Goal: Transaction & Acquisition: Obtain resource

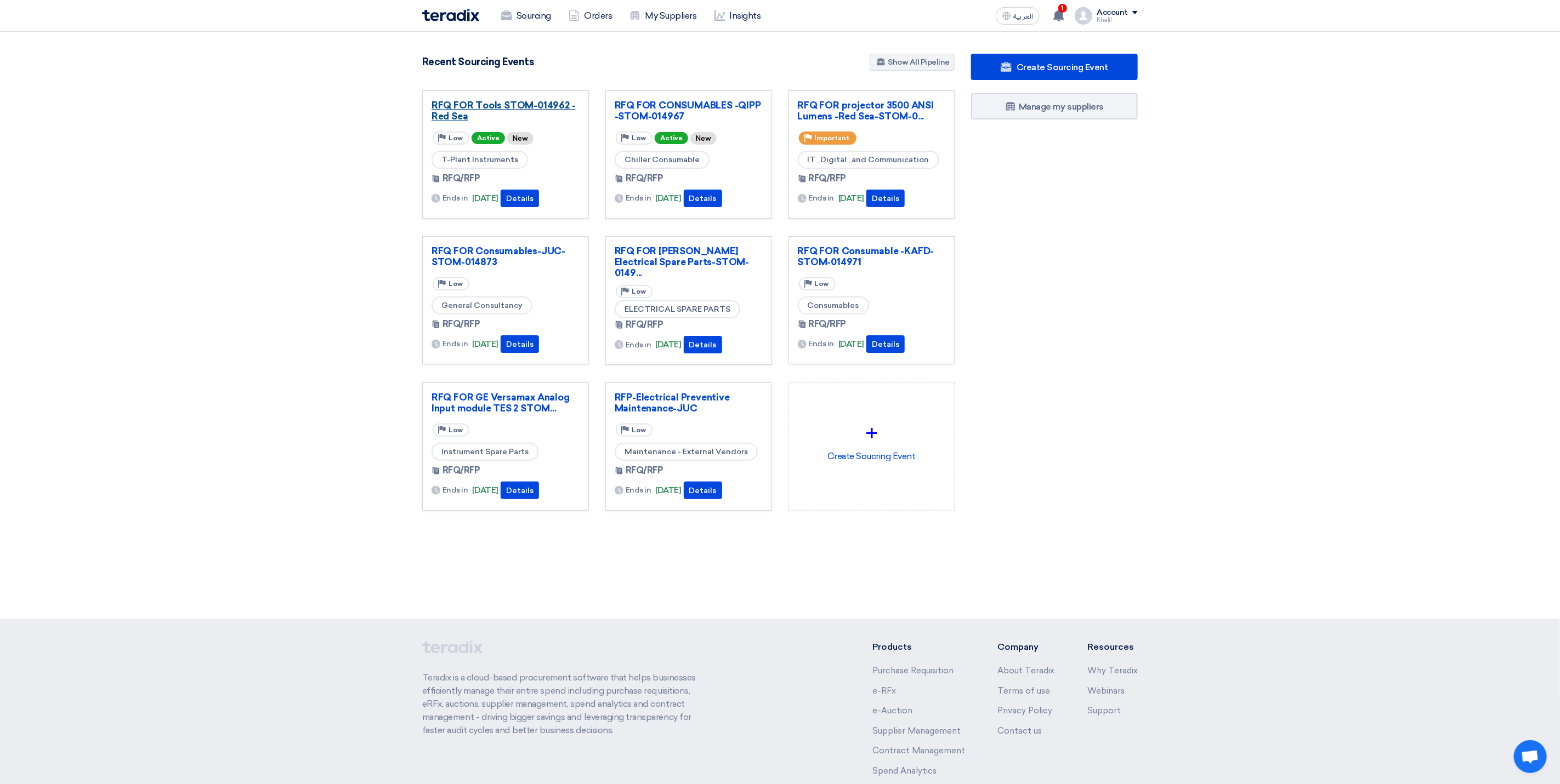
click at [495, 108] on link "RFQ FOR Tools STOM-014962 -Red Sea" at bounding box center [505, 110] width 148 height 22
click at [509, 253] on link "RFQ FOR Consumables-JUC-STOM-014873" at bounding box center [505, 256] width 148 height 22
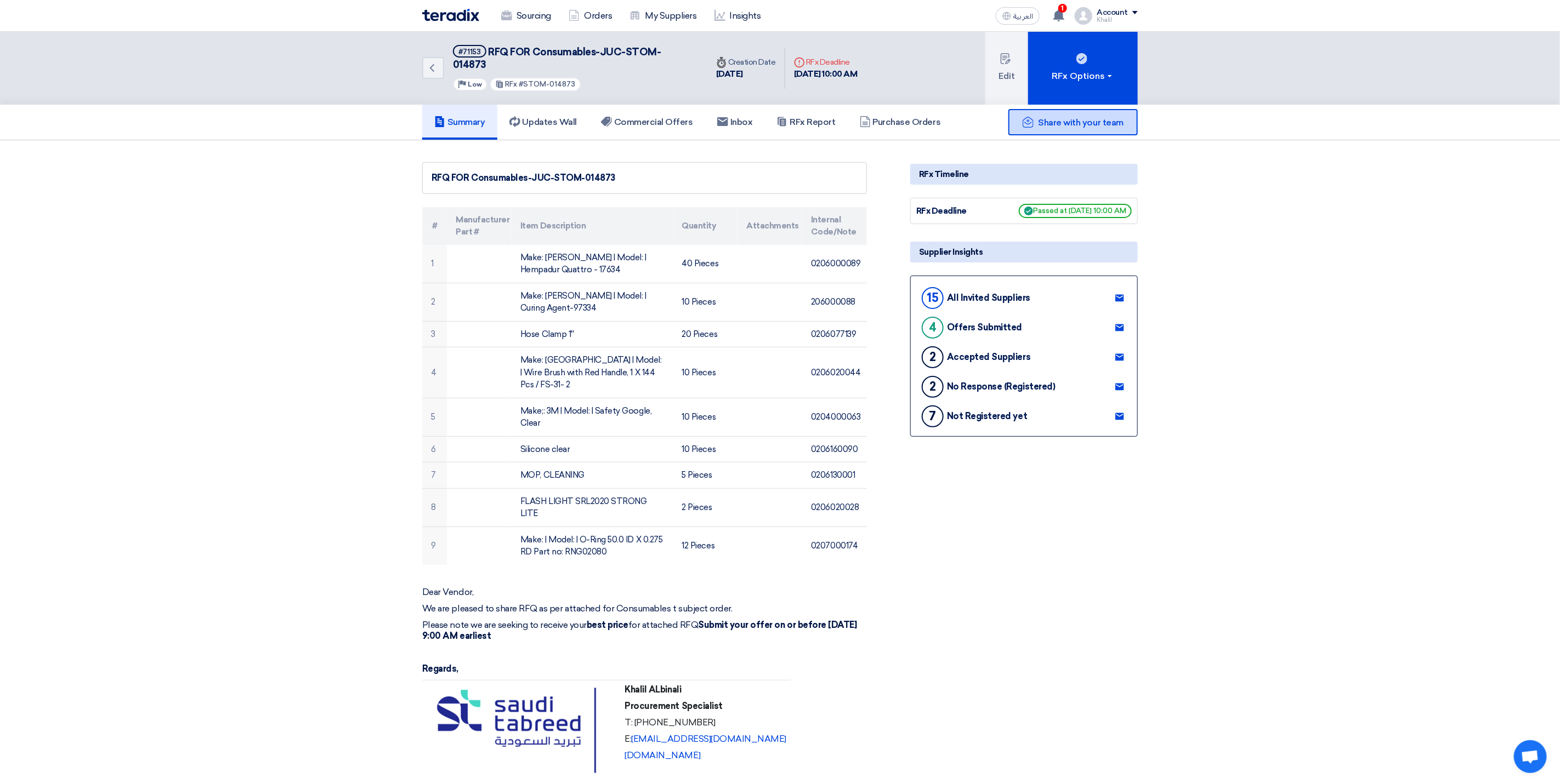
click at [1073, 118] on span "Share with your team" at bounding box center [1081, 123] width 85 height 11
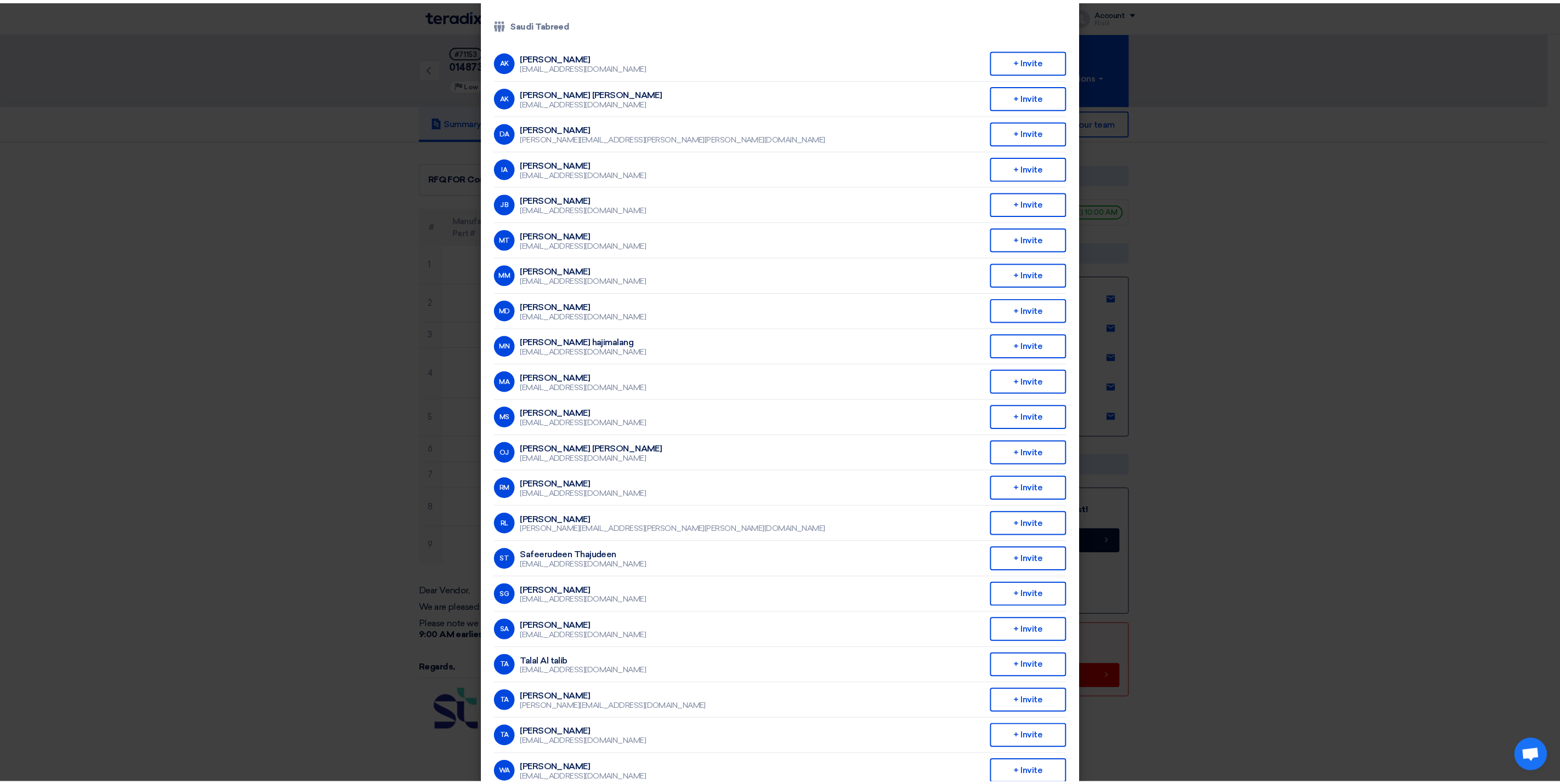
scroll to position [80, 0]
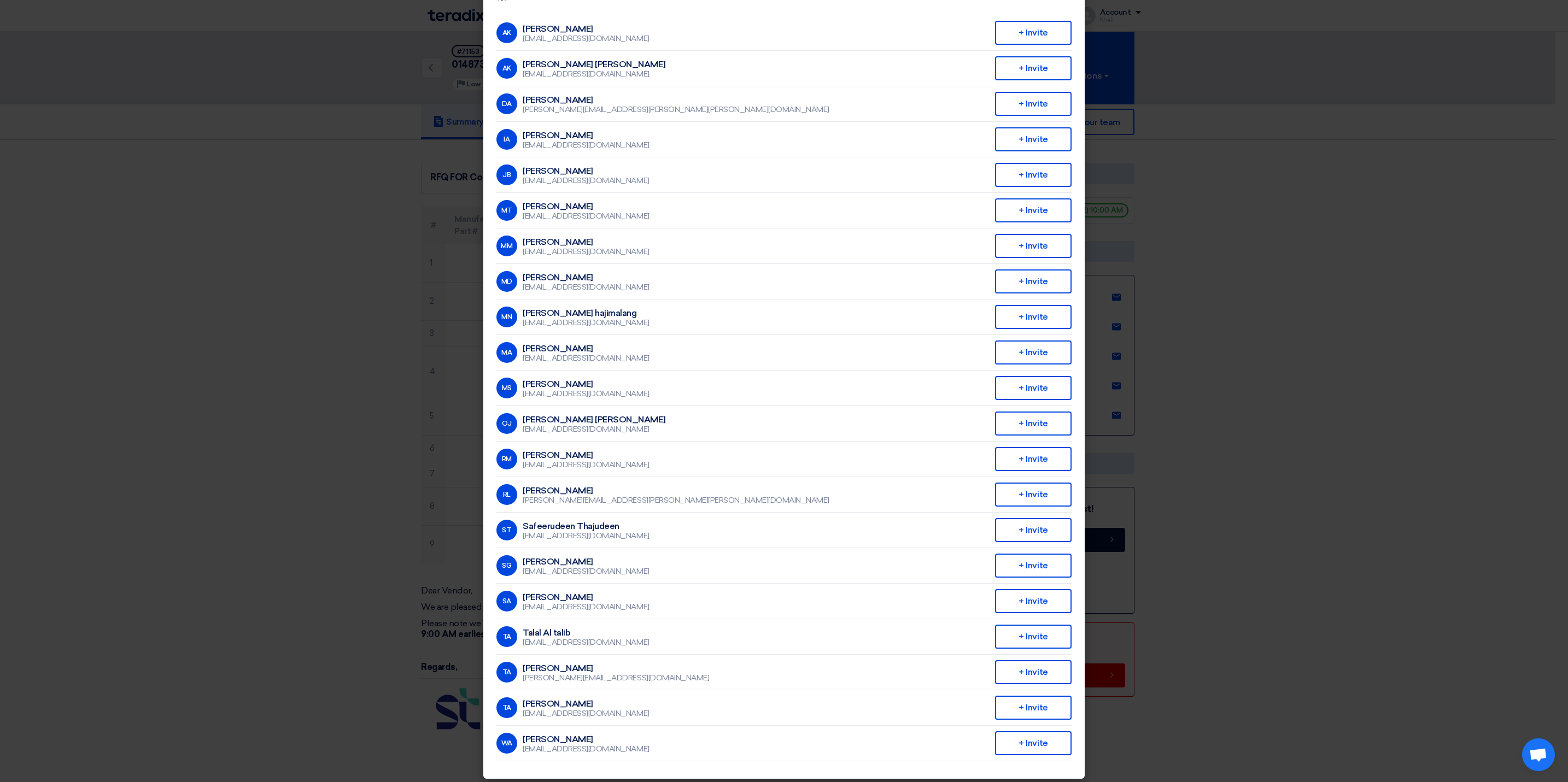
click at [1237, 184] on modal-container "Invite From Your Company × Company Team Saudi Tabreed AK [PERSON_NAME] [EMAIL_A…" at bounding box center [784, 391] width 1568 height 782
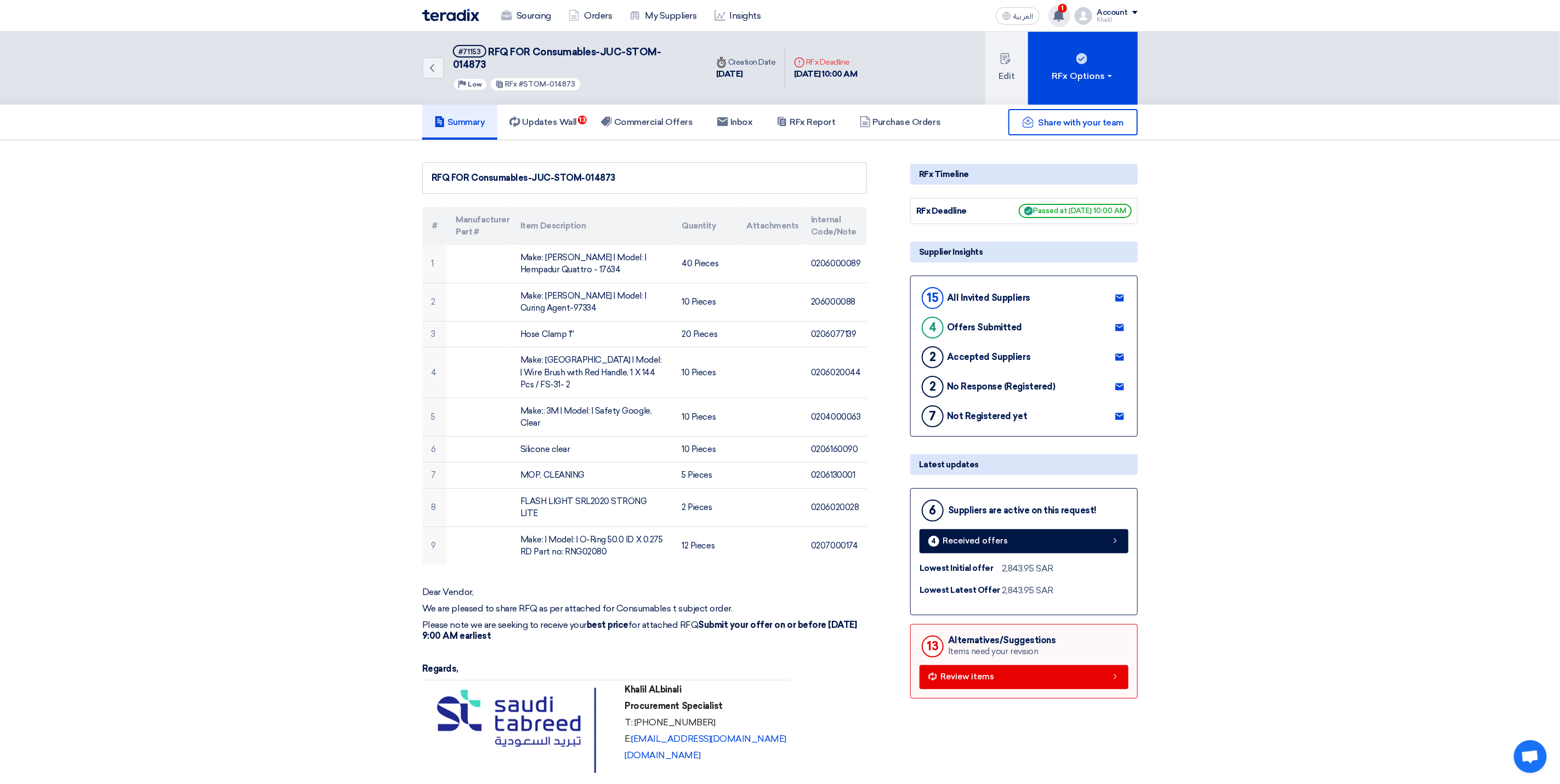
click at [1061, 18] on use at bounding box center [1059, 16] width 11 height 12
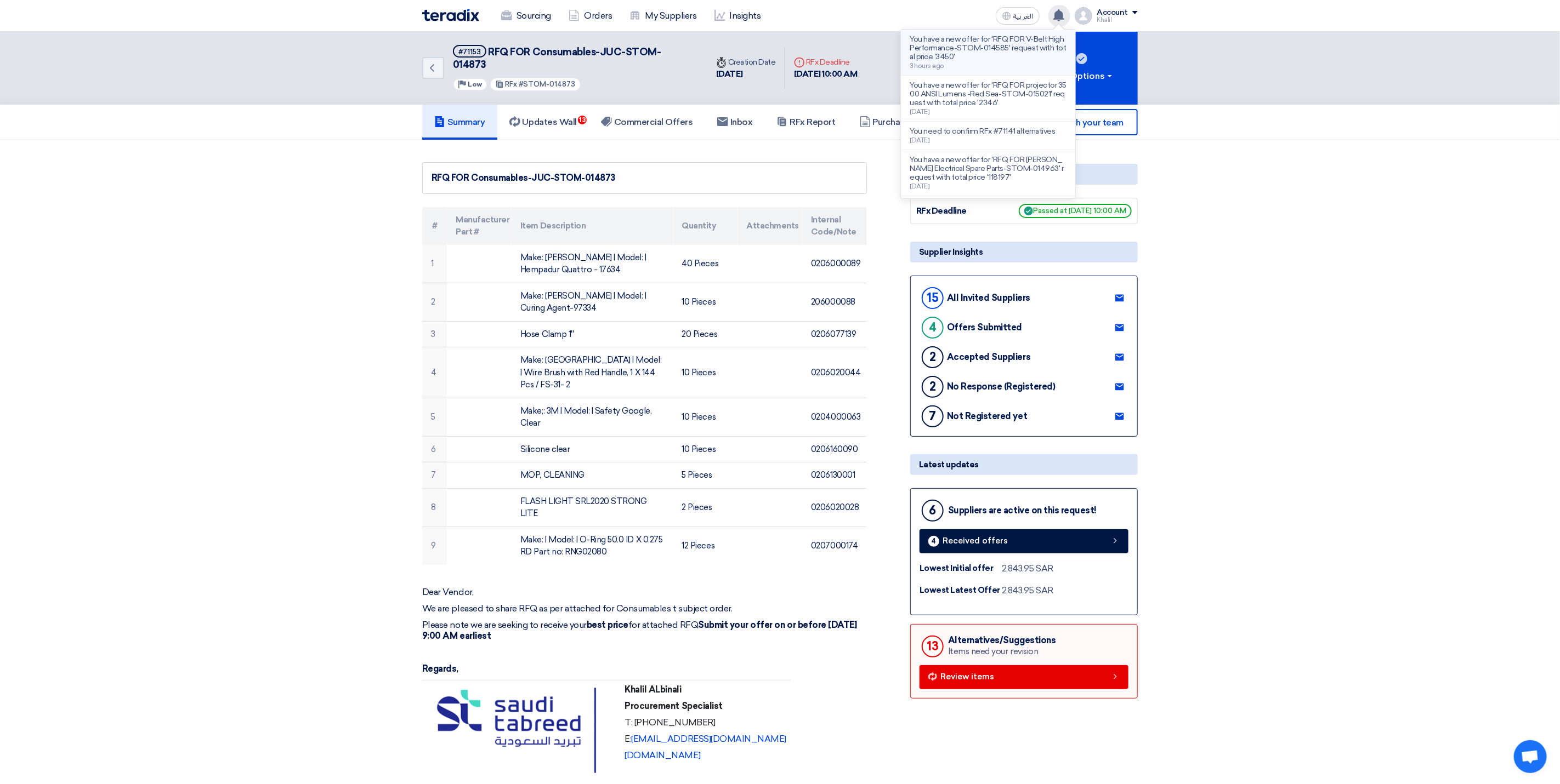
click at [1009, 54] on p "You have a new offer for 'RFQ FOR V-Belt High Performance-STOM-014585' request …" at bounding box center [988, 48] width 157 height 26
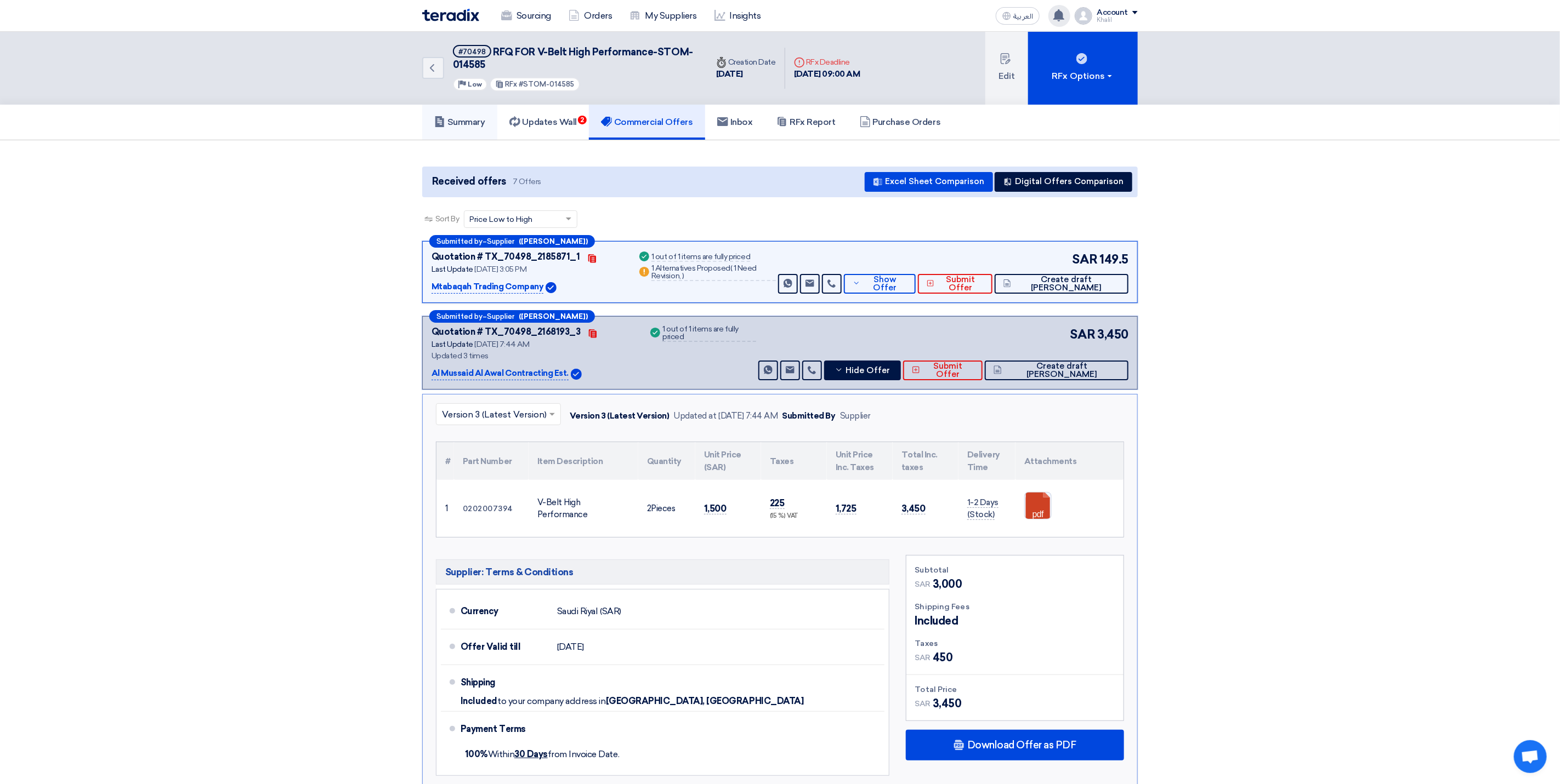
click at [462, 120] on h5 "Summary" at bounding box center [460, 122] width 51 height 11
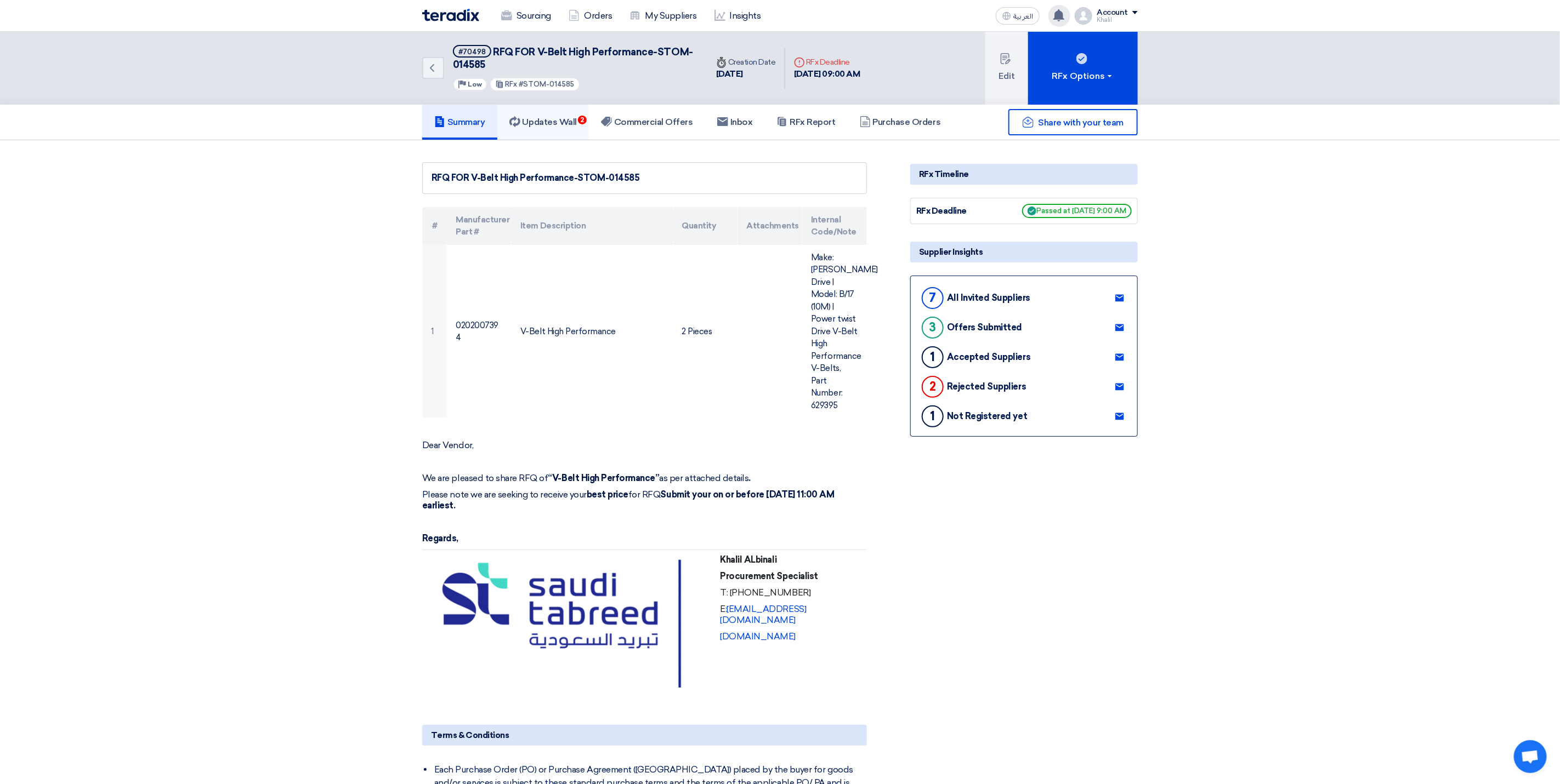
click at [547, 122] on h5 "Updates Wall 2" at bounding box center [543, 122] width 68 height 11
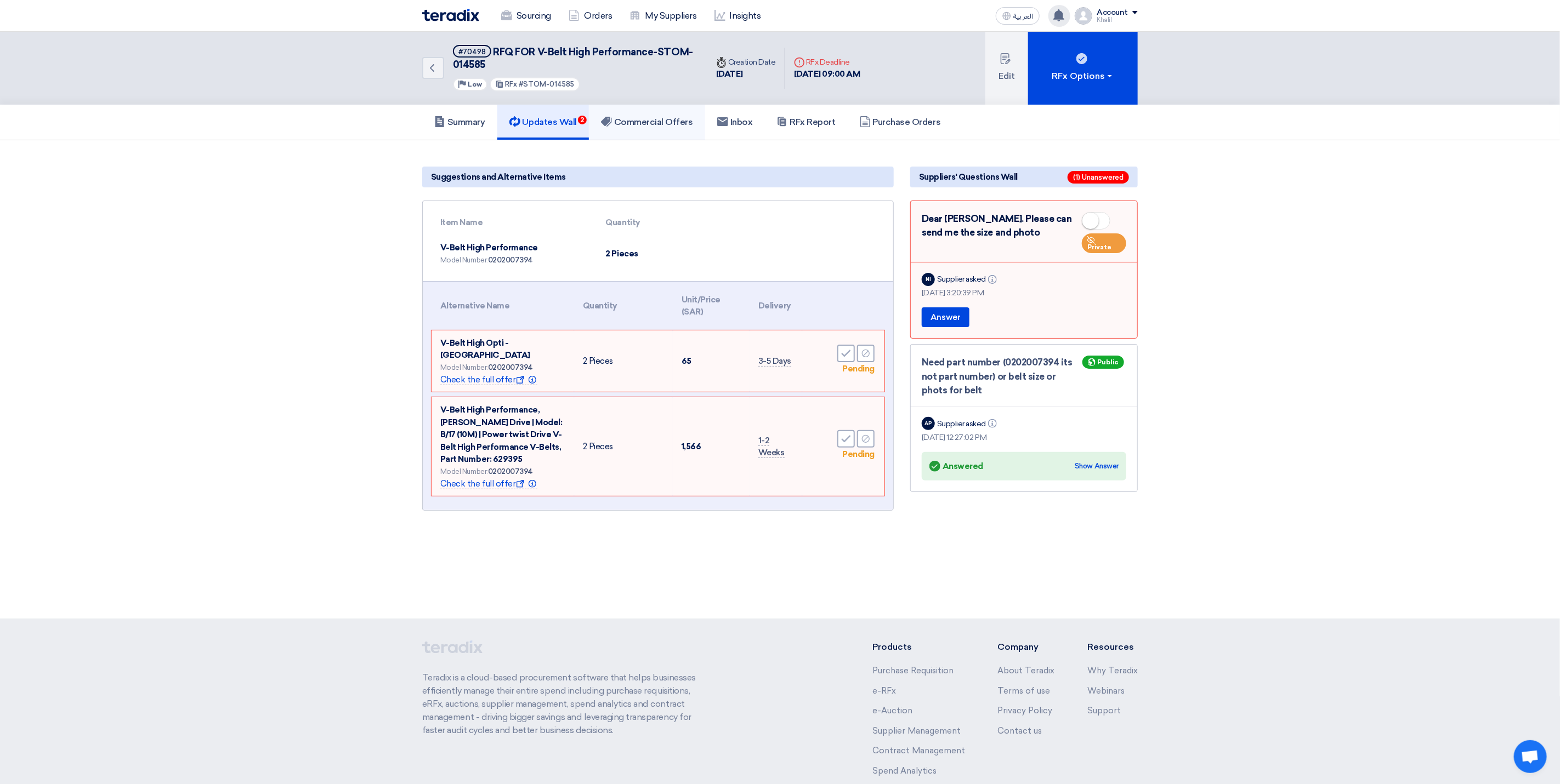
click at [654, 117] on h5 "Commercial Offers" at bounding box center [647, 122] width 92 height 11
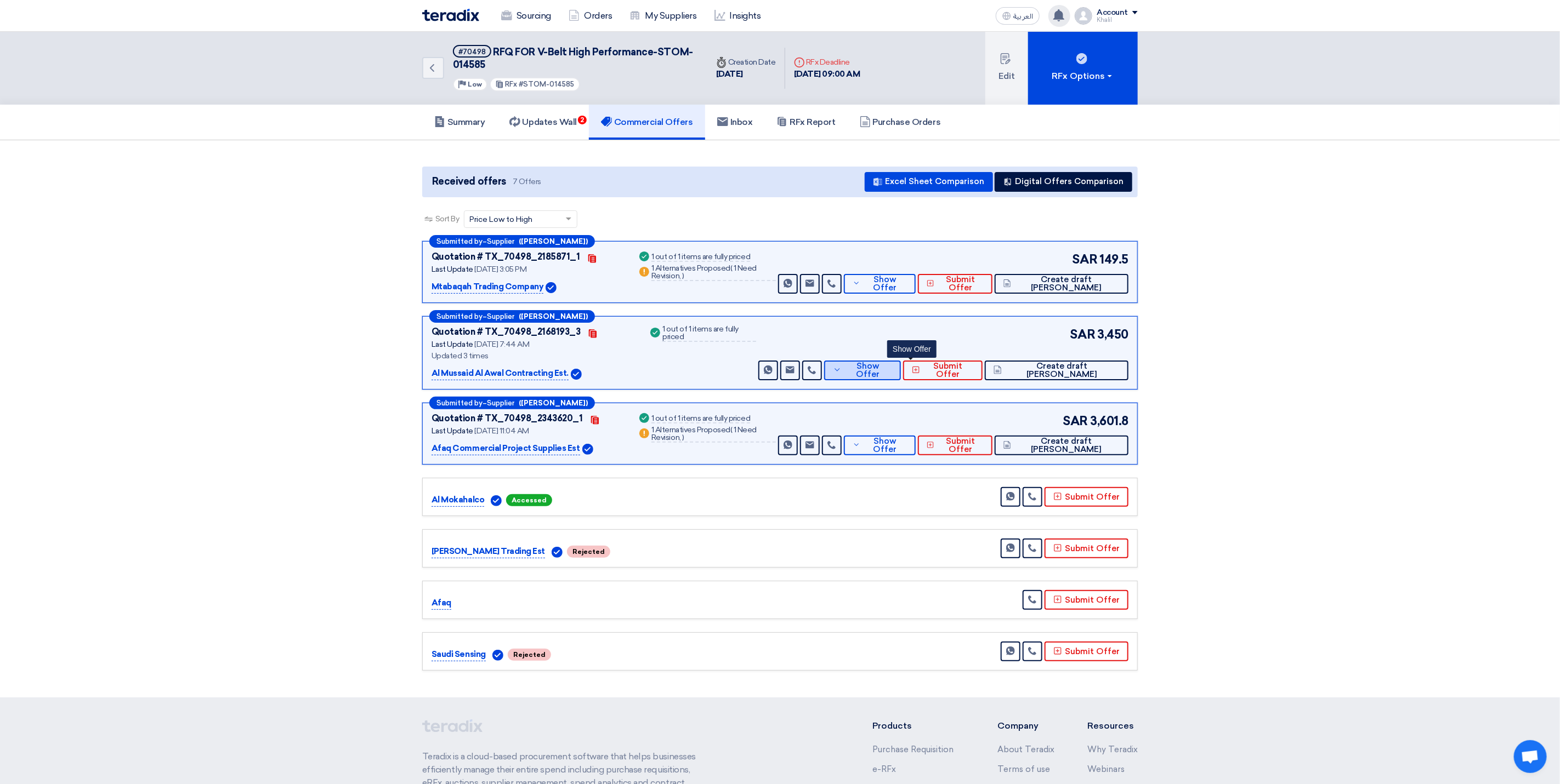
click at [885, 376] on button "Show Offer" at bounding box center [862, 370] width 77 height 20
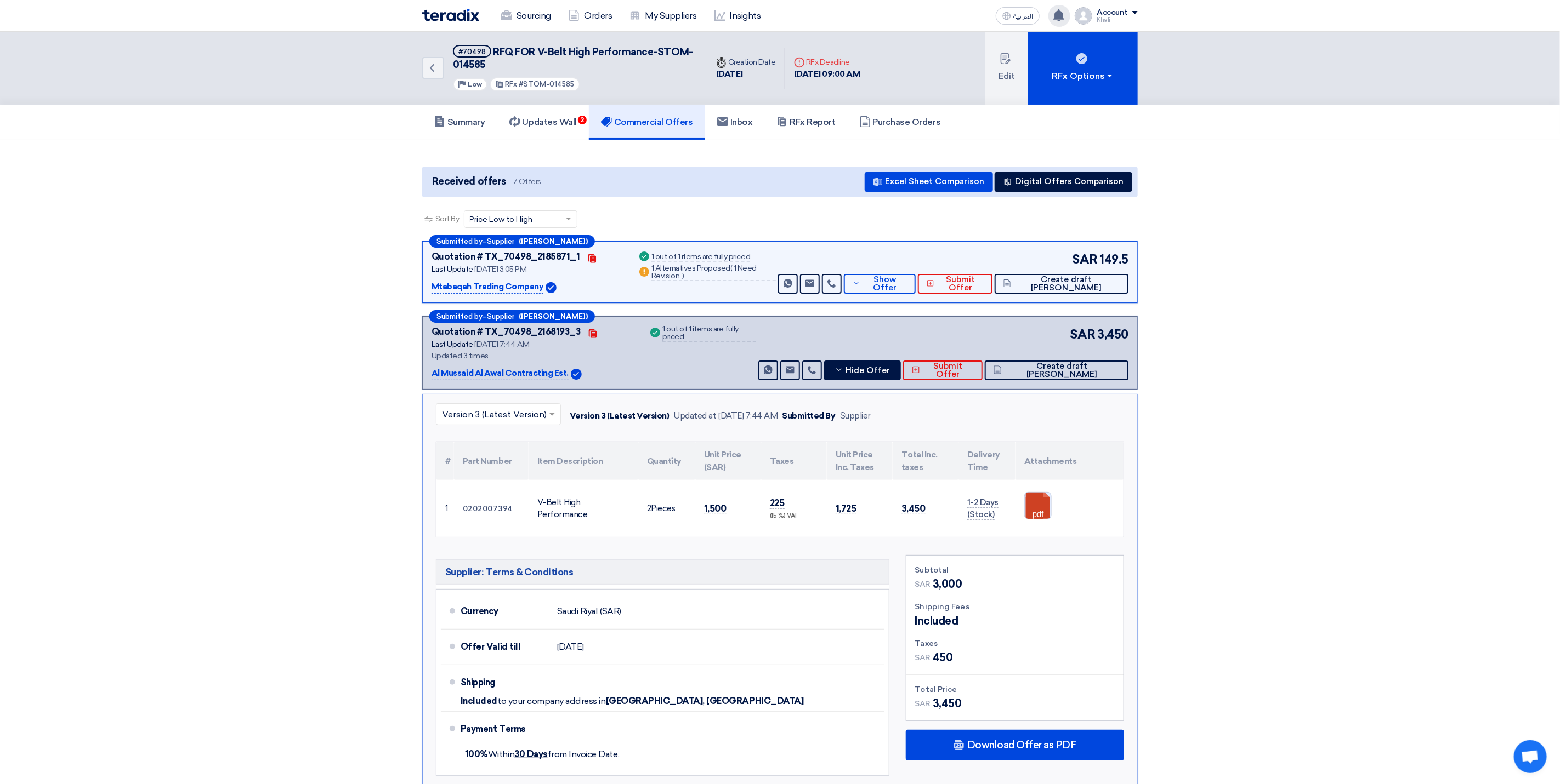
click at [1034, 507] on link at bounding box center [1069, 525] width 88 height 66
click at [471, 124] on h5 "Summary" at bounding box center [460, 122] width 51 height 11
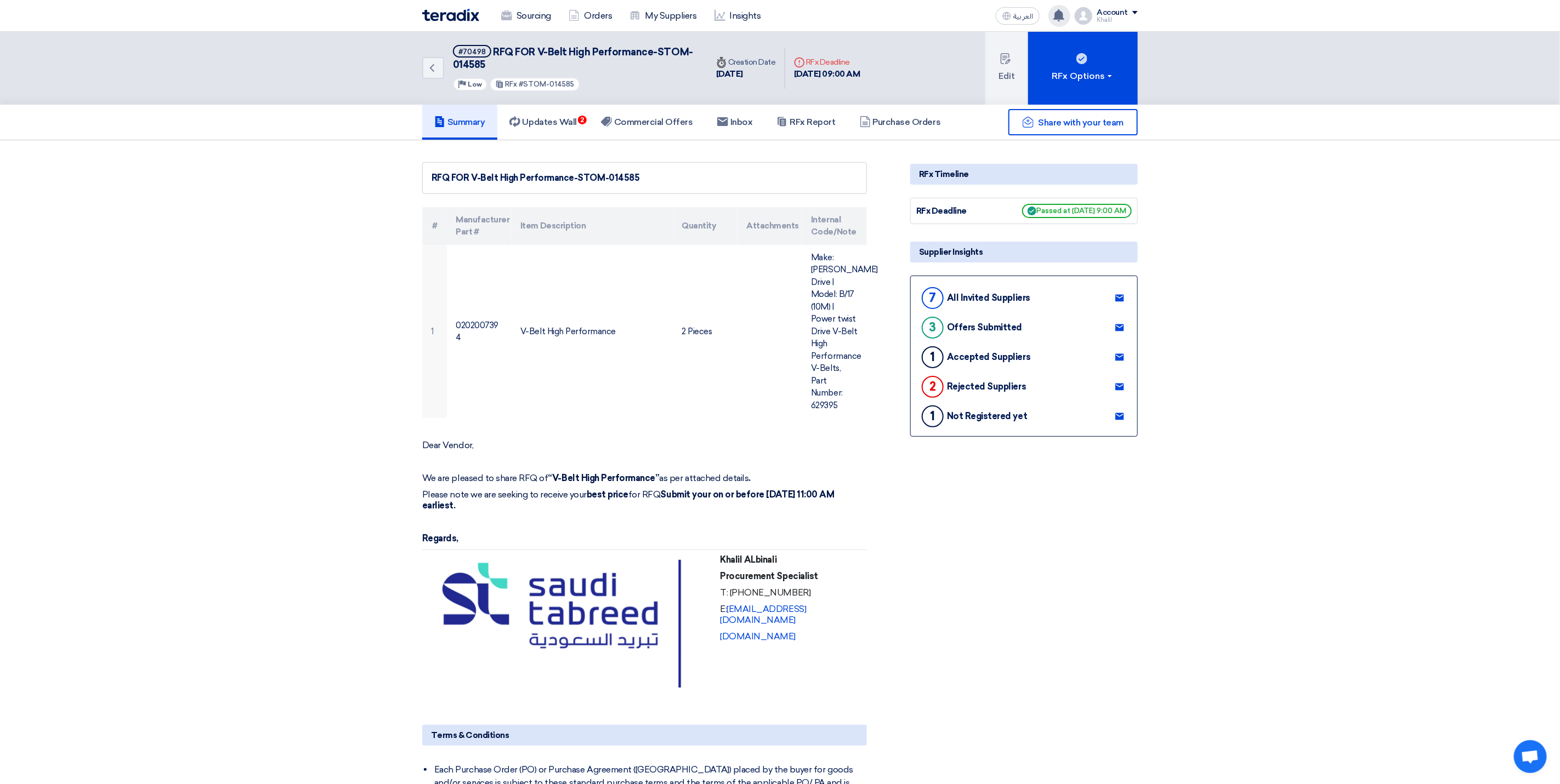
click at [466, 126] on link "Summary" at bounding box center [460, 122] width 75 height 35
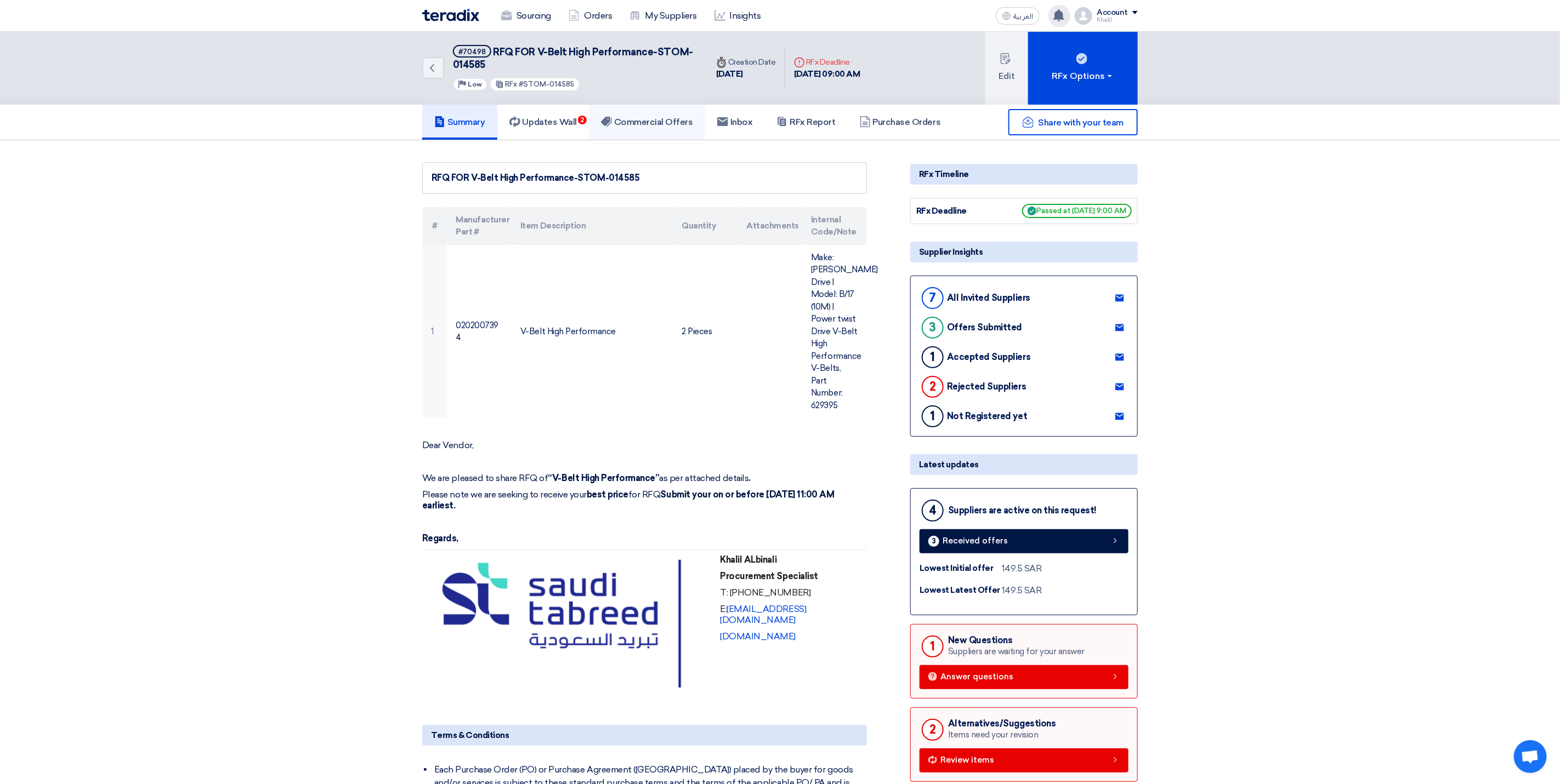
click at [663, 119] on h5 "Commercial Offers" at bounding box center [647, 122] width 92 height 11
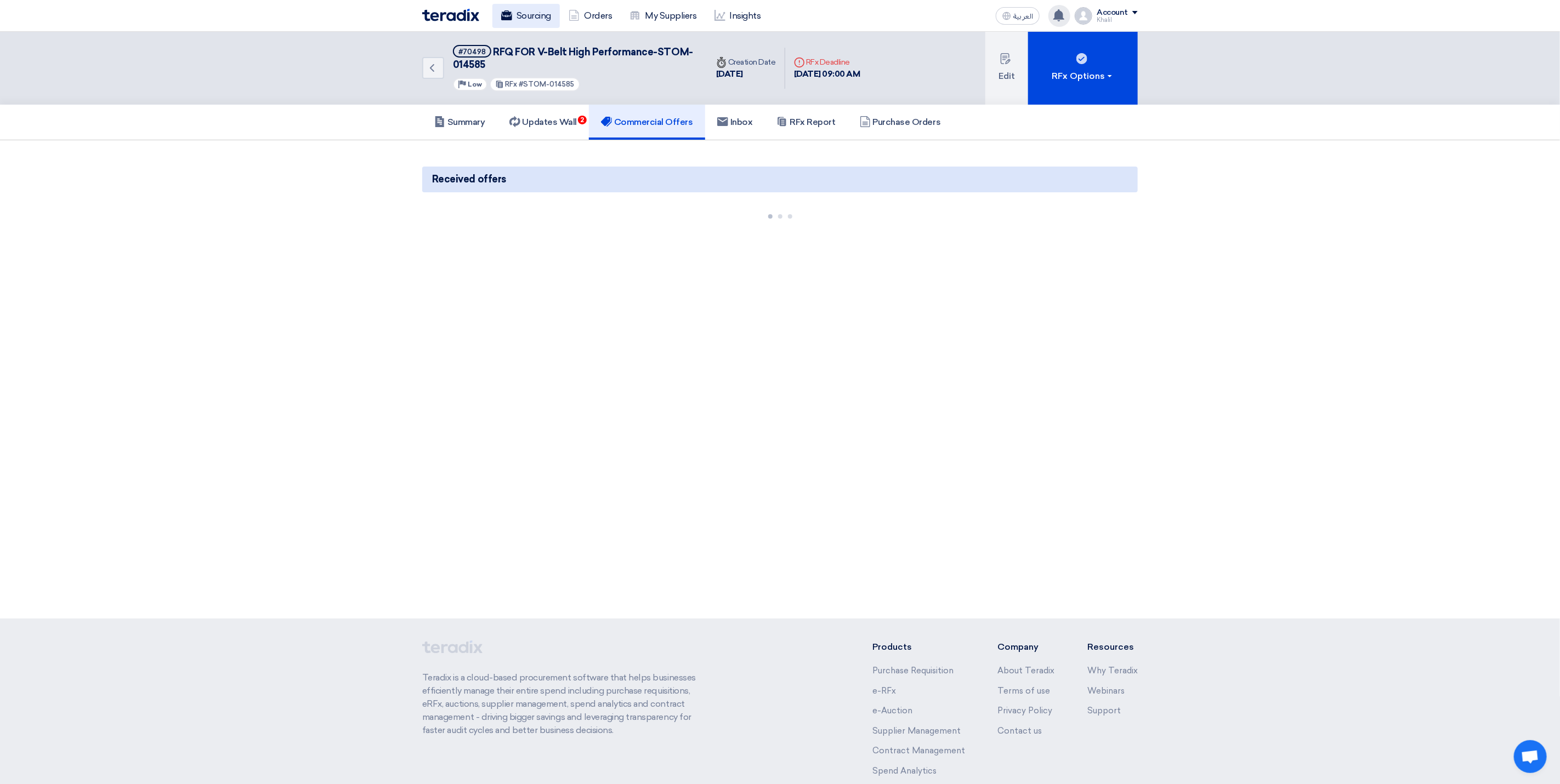
click at [539, 17] on link "Sourcing" at bounding box center [526, 16] width 68 height 25
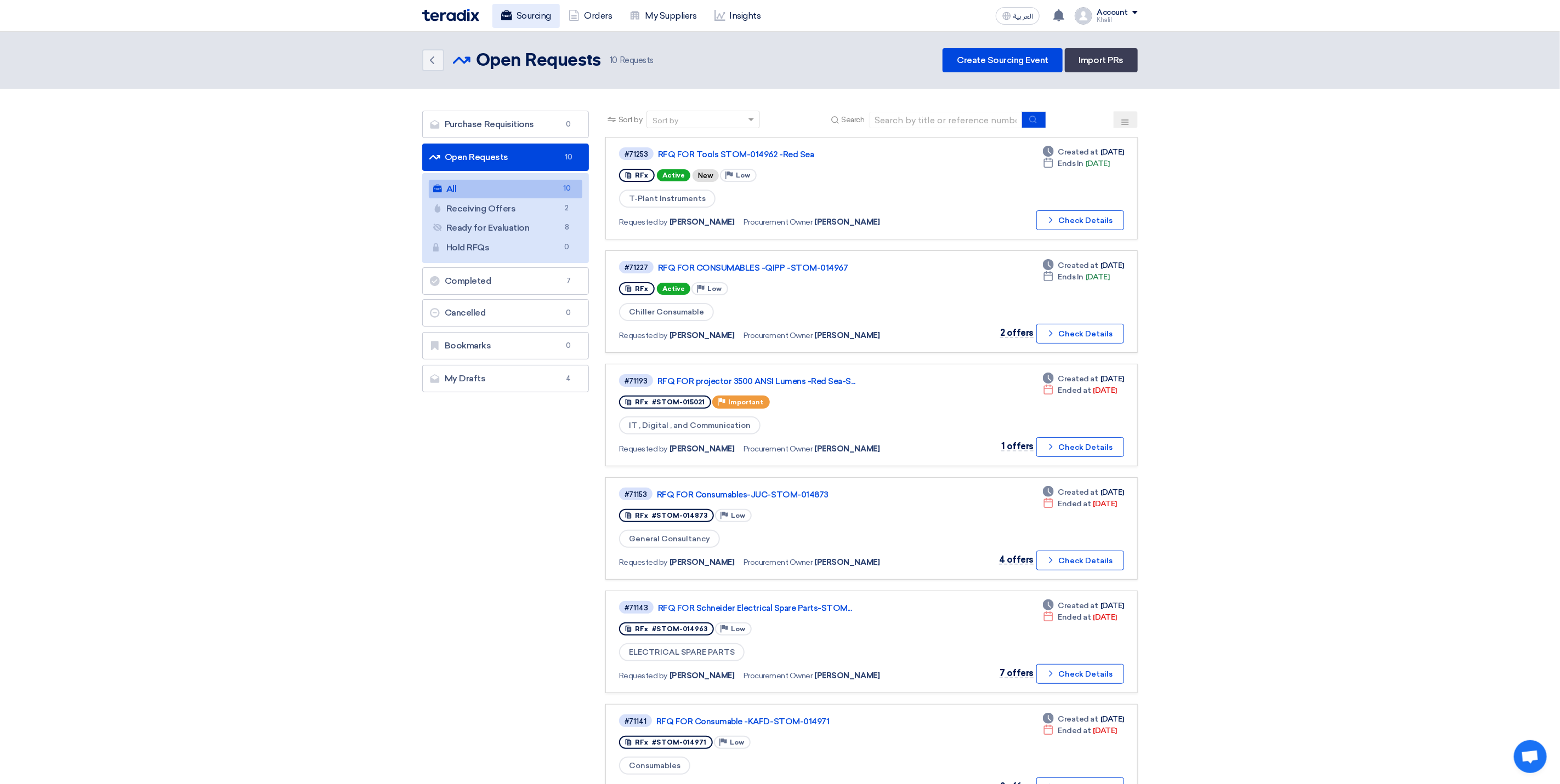
click at [520, 20] on link "Sourcing" at bounding box center [526, 16] width 68 height 25
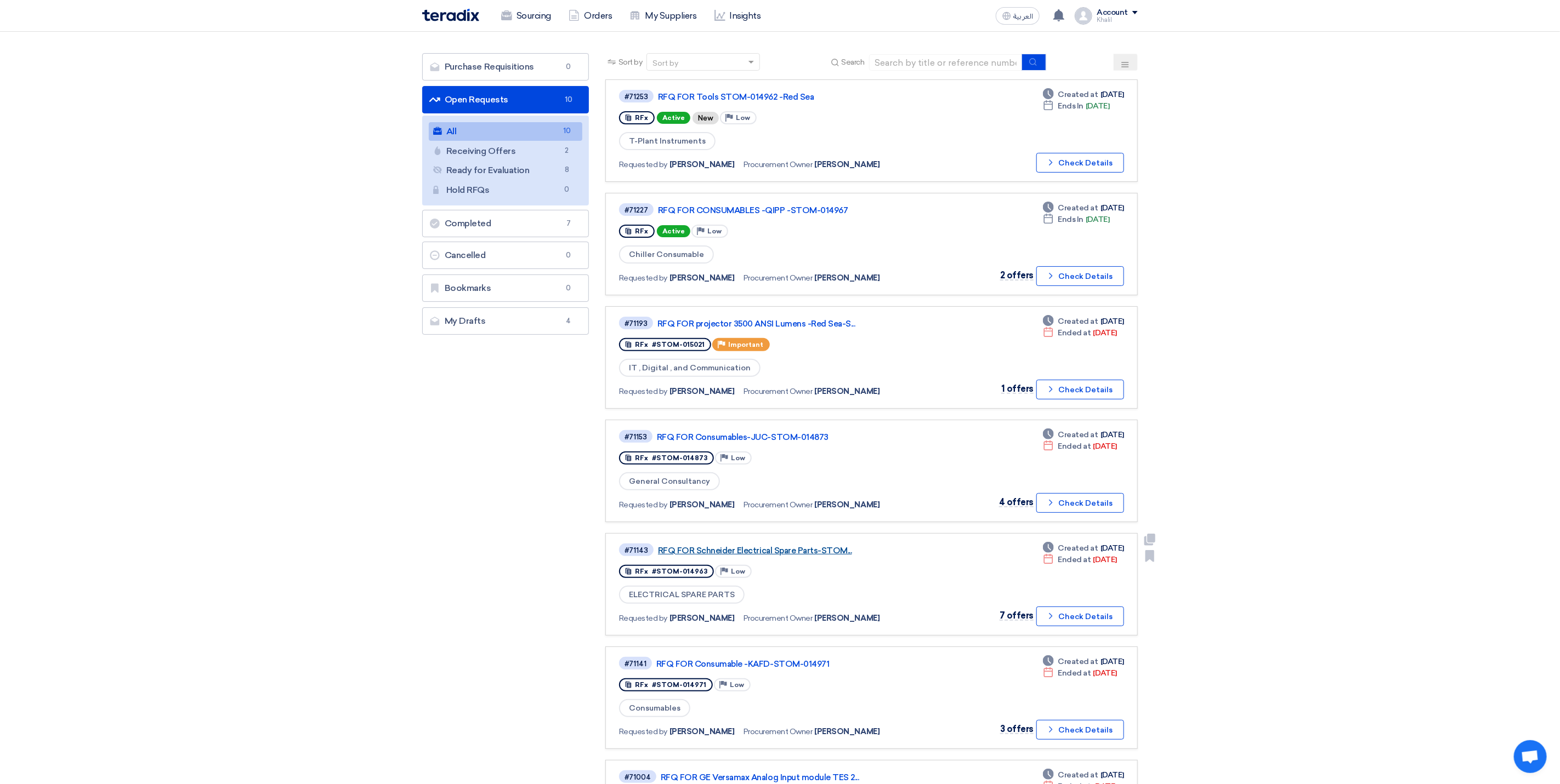
scroll to position [82, 0]
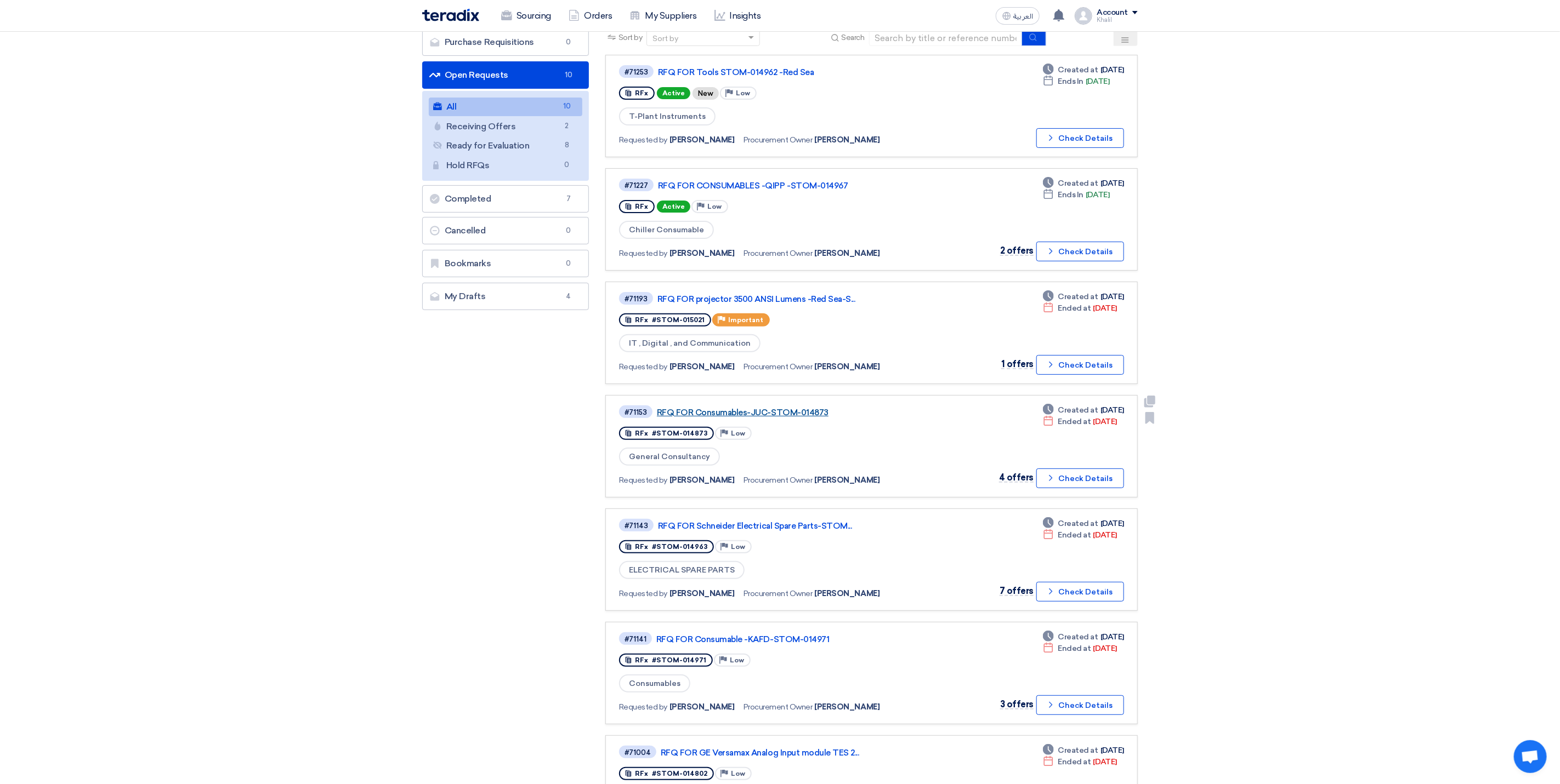
click at [782, 408] on link "RFQ FOR Consumables-JUC-STOM-014873" at bounding box center [794, 412] width 275 height 10
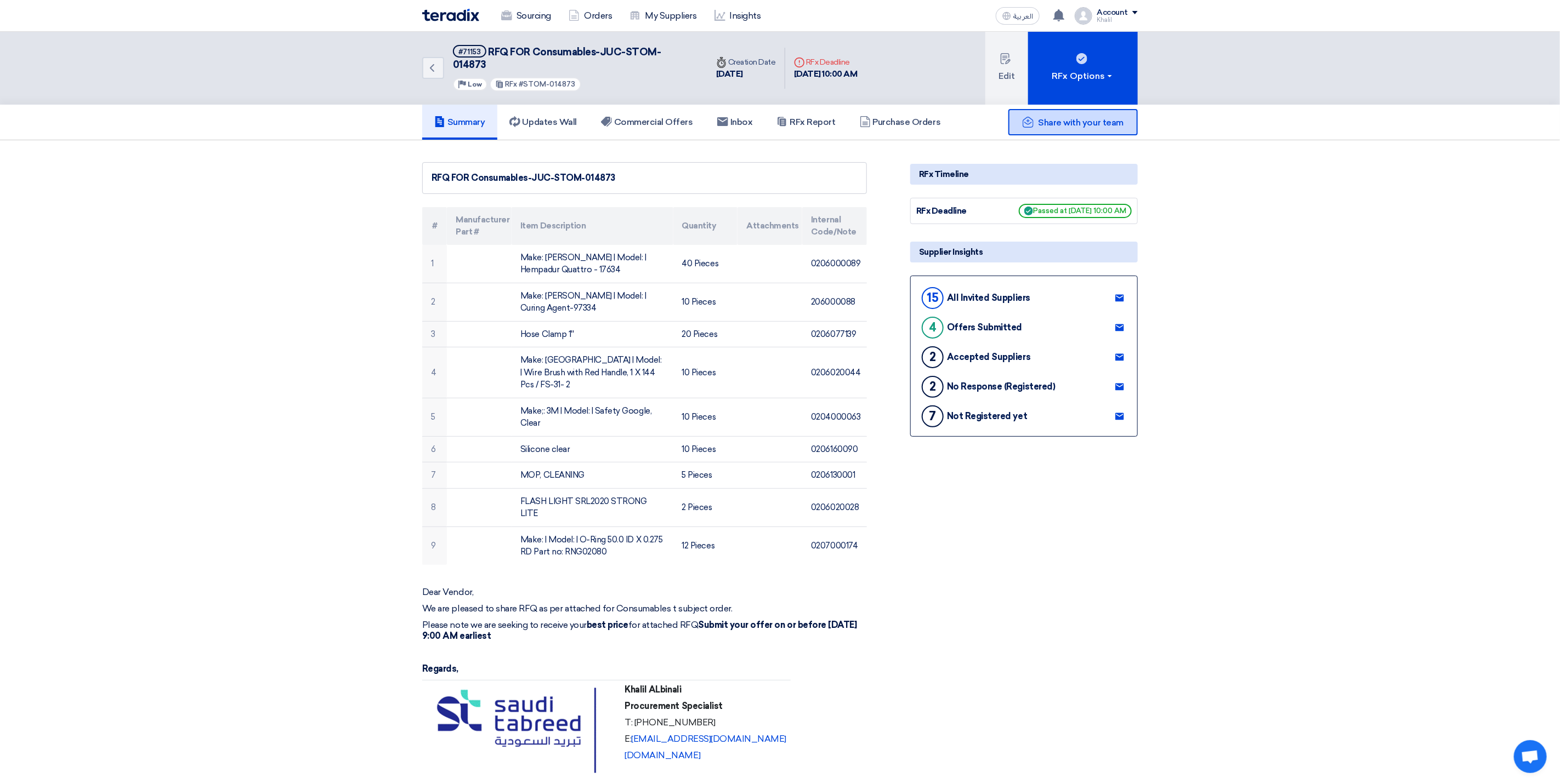
click at [1080, 118] on span "Share with your team" at bounding box center [1081, 123] width 85 height 11
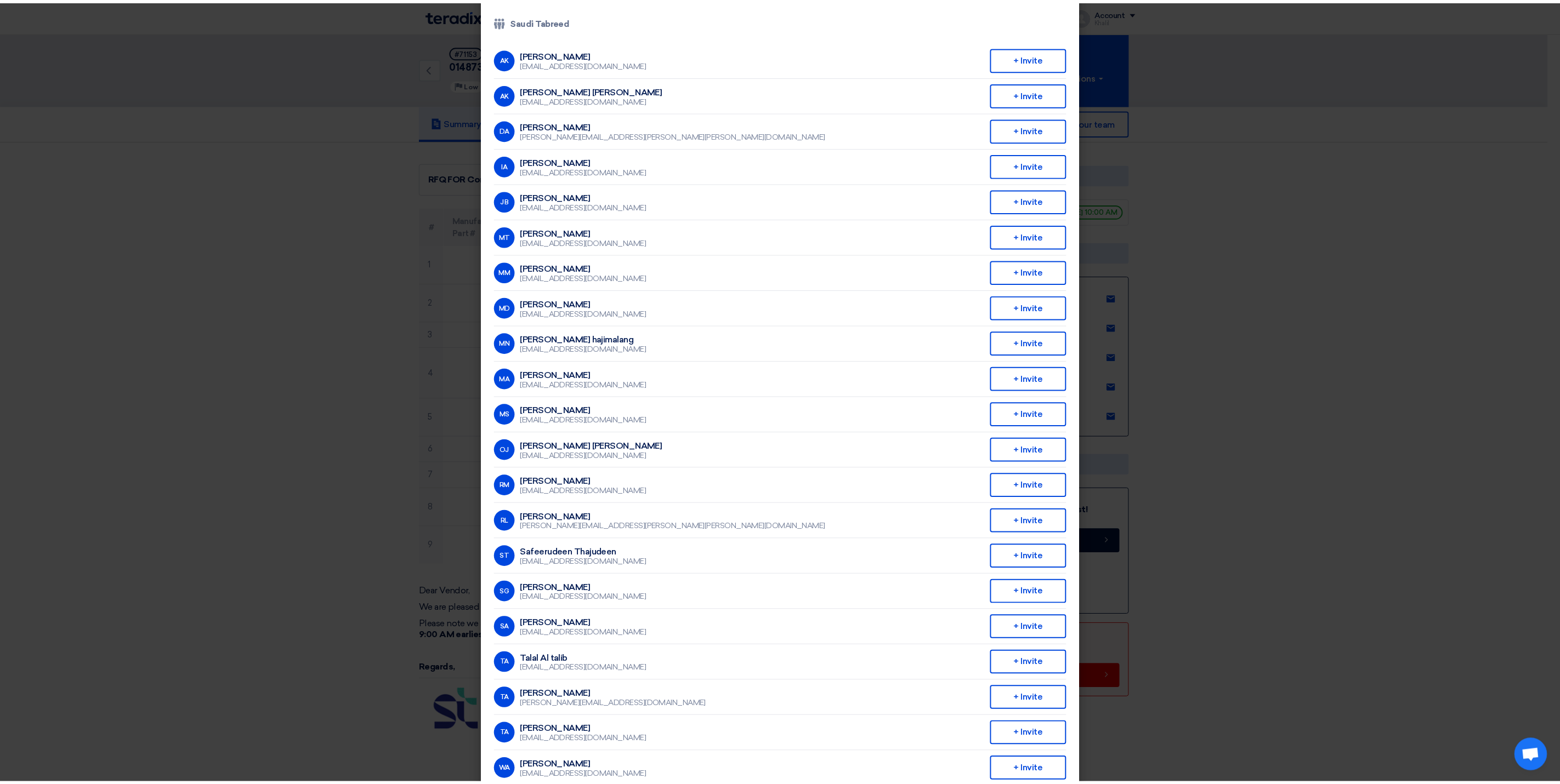
scroll to position [80, 0]
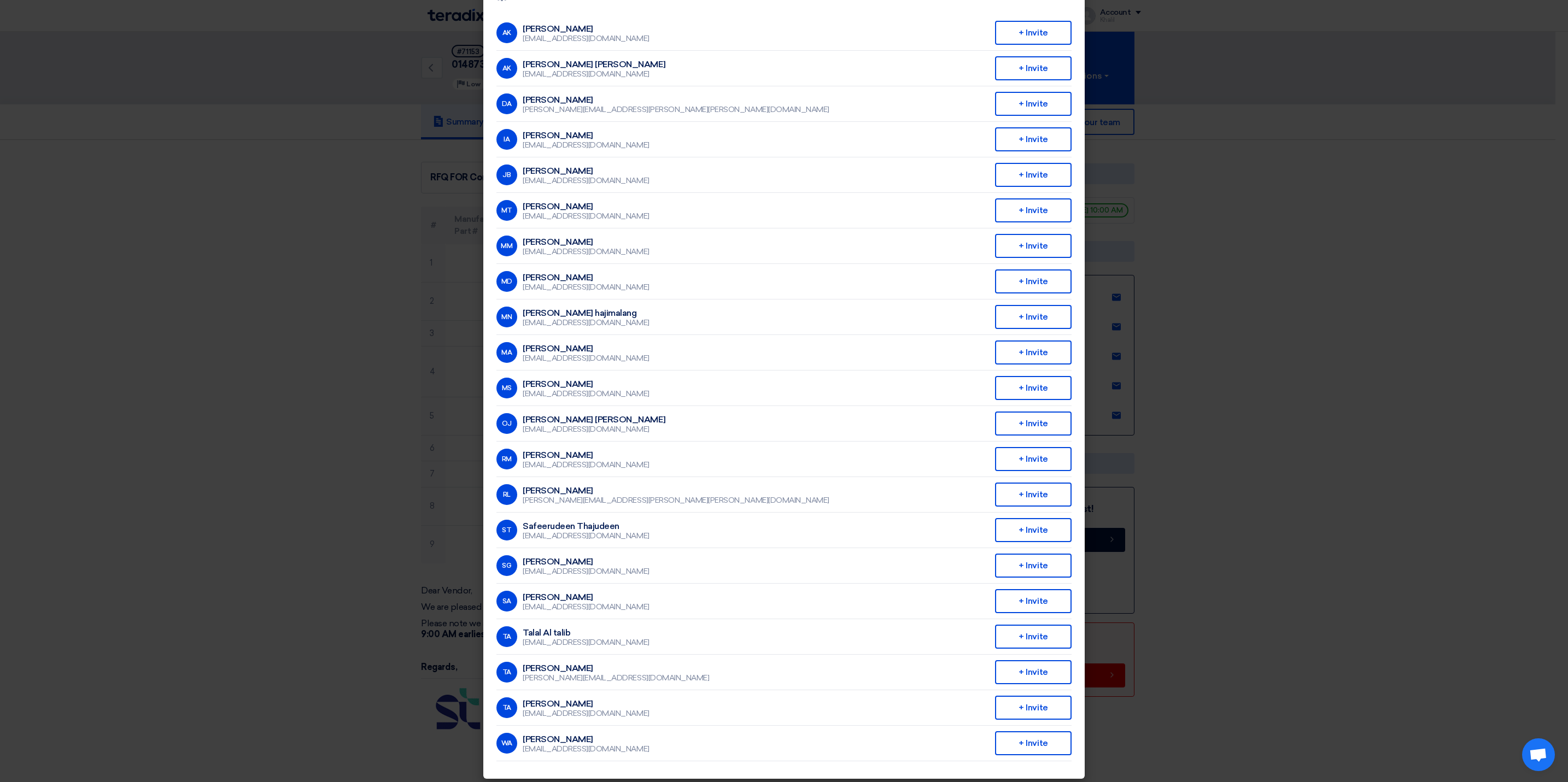
click at [1258, 330] on modal-container "Invite From Your Company × Company Team Saudi Tabreed AK [PERSON_NAME] [EMAIL_A…" at bounding box center [784, 391] width 1568 height 782
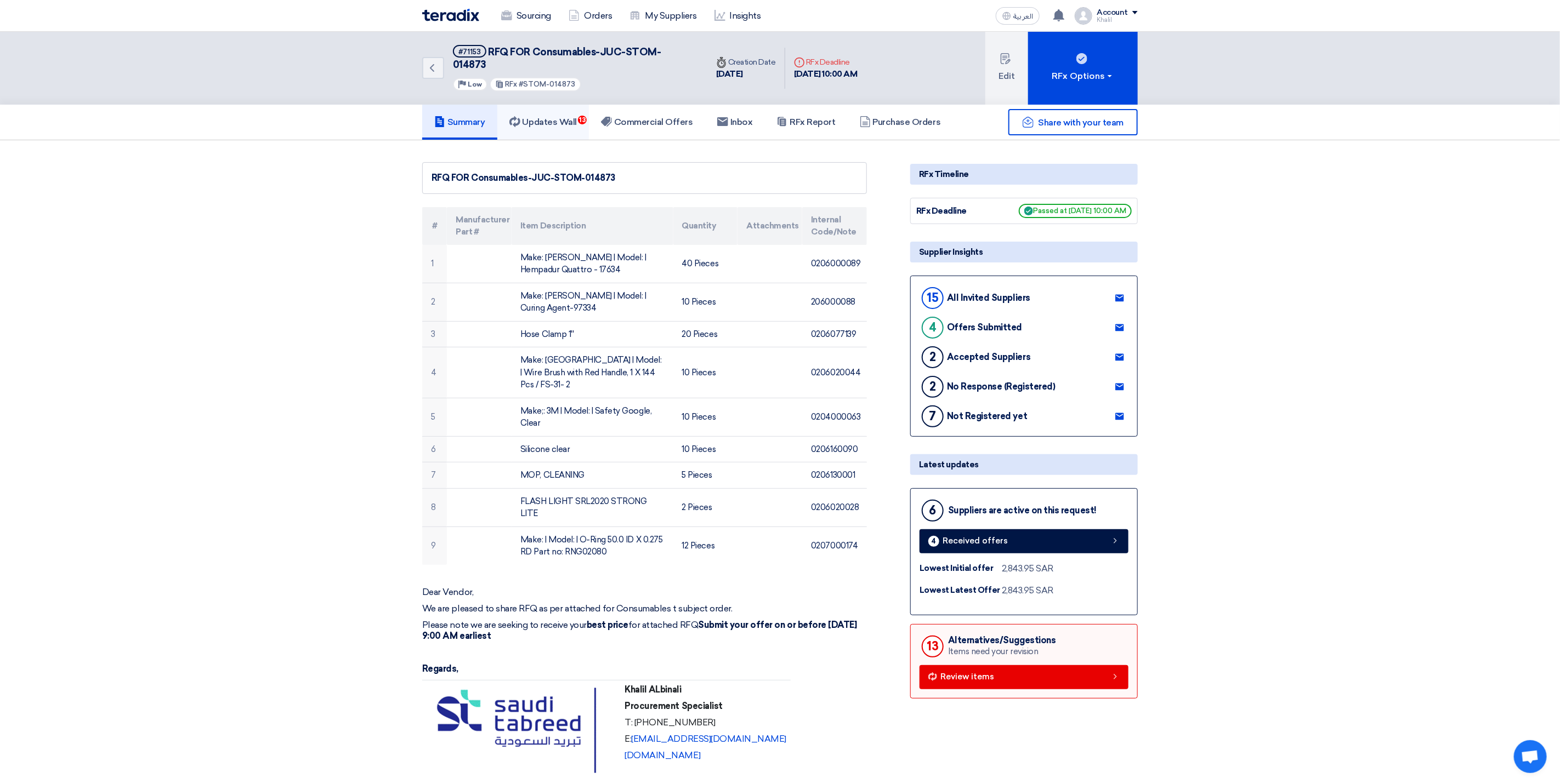
click at [547, 117] on h5 "Updates Wall 13" at bounding box center [543, 122] width 68 height 11
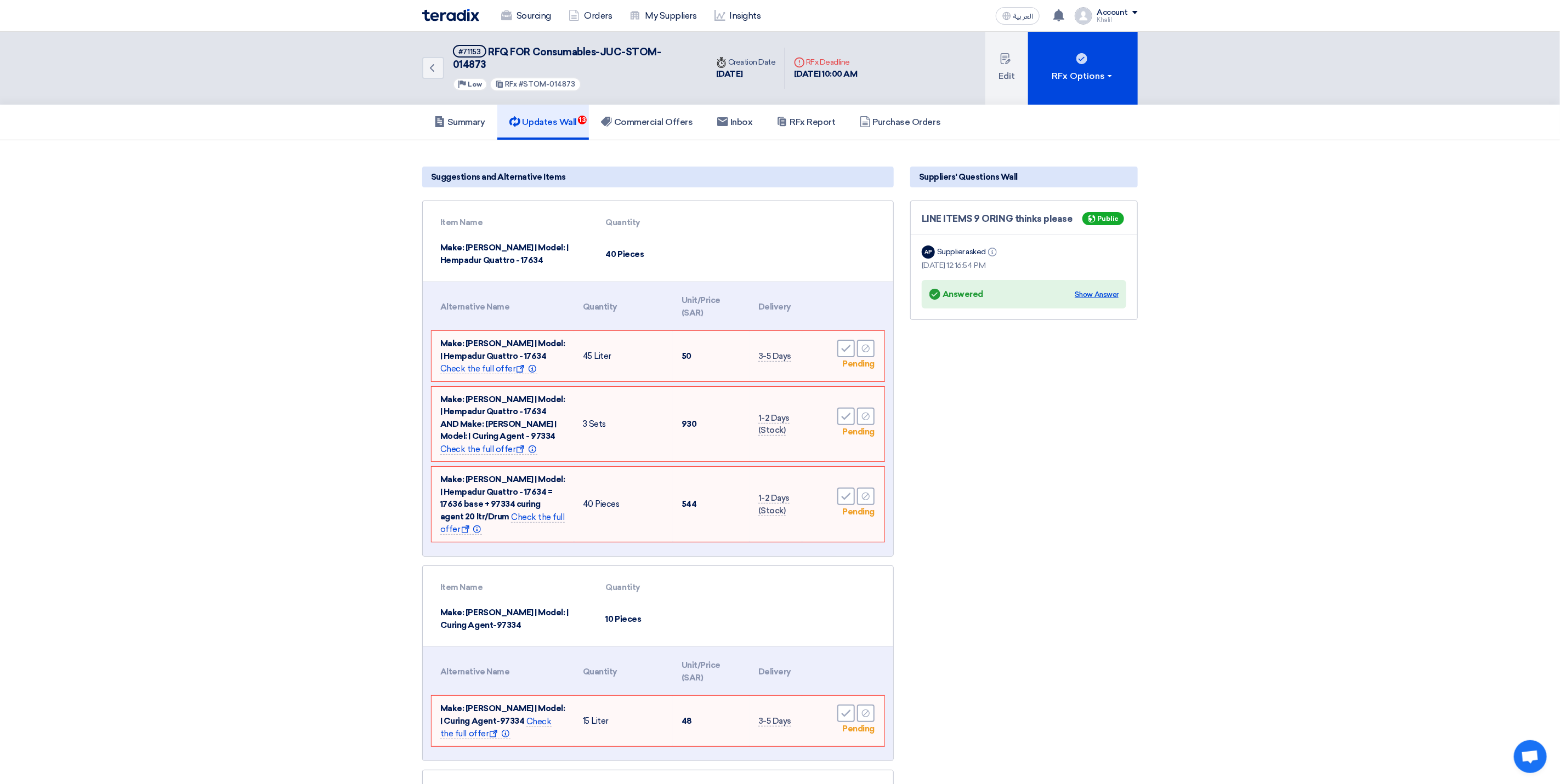
click at [1095, 289] on div "Show Answer" at bounding box center [1097, 295] width 44 height 11
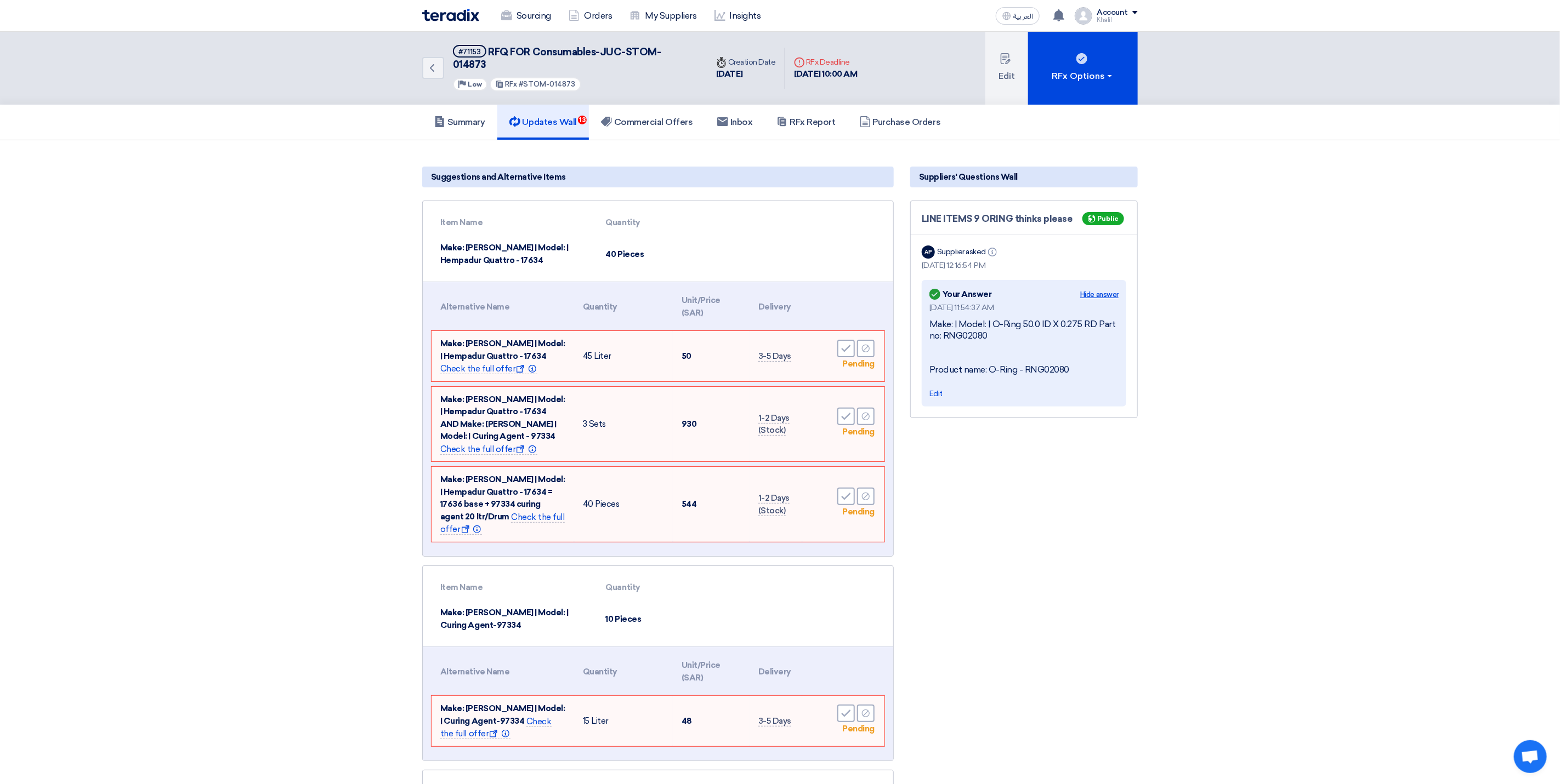
click at [1090, 289] on div "Hide answer" at bounding box center [1099, 295] width 39 height 11
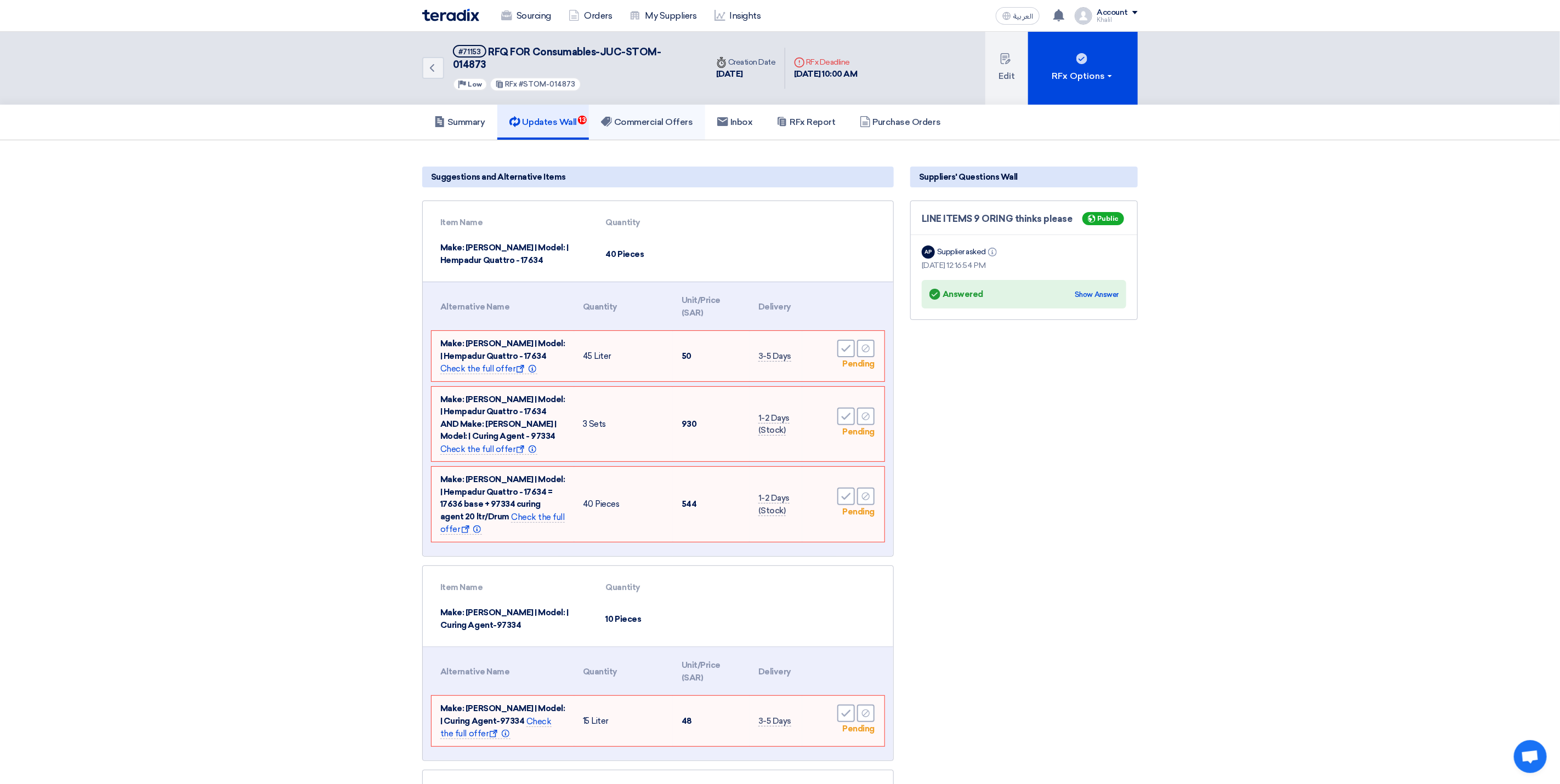
click at [655, 116] on link "Commercial Offers" at bounding box center [647, 122] width 117 height 35
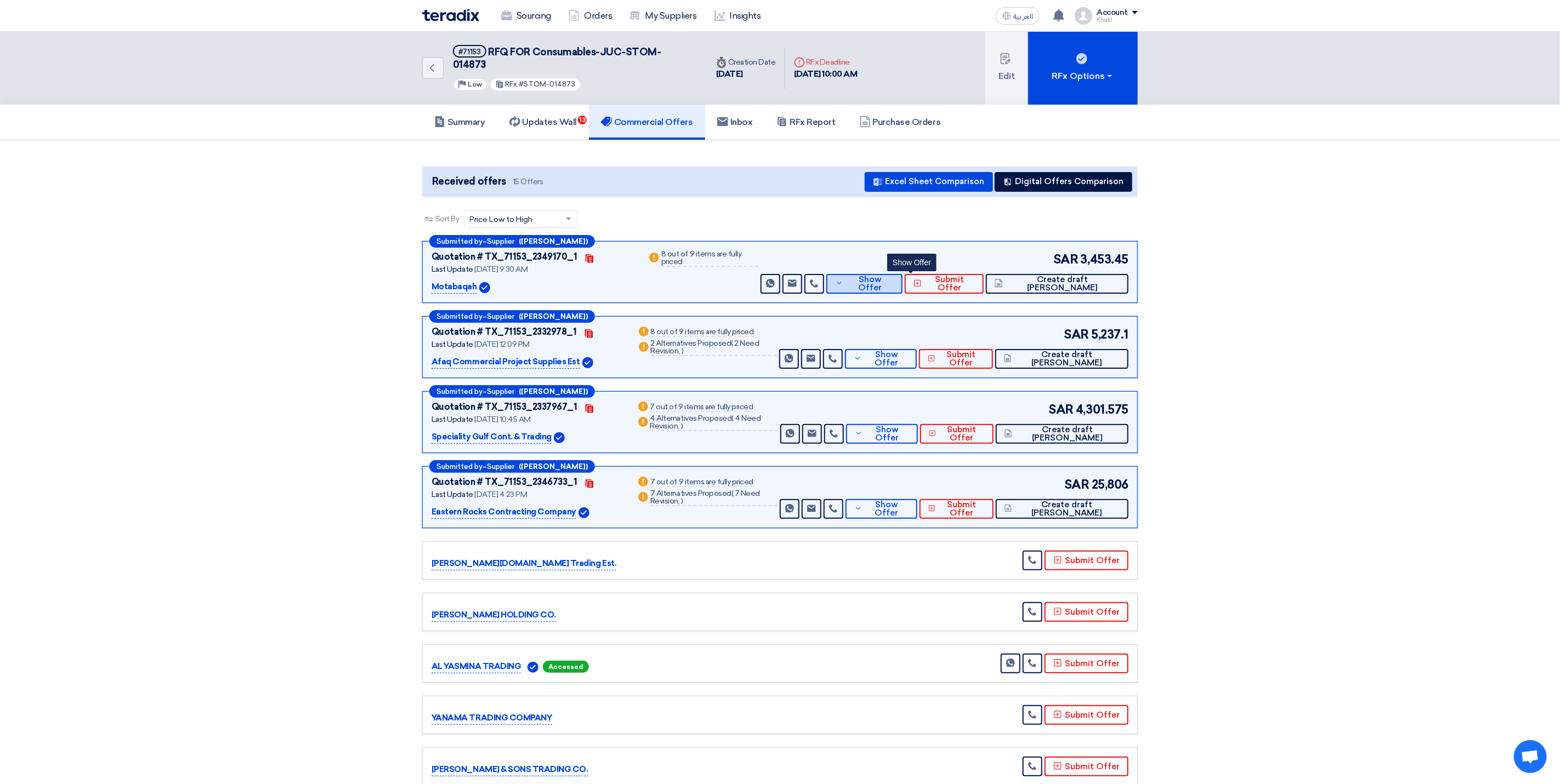
click at [893, 275] on span "Show Offer" at bounding box center [869, 283] width 47 height 17
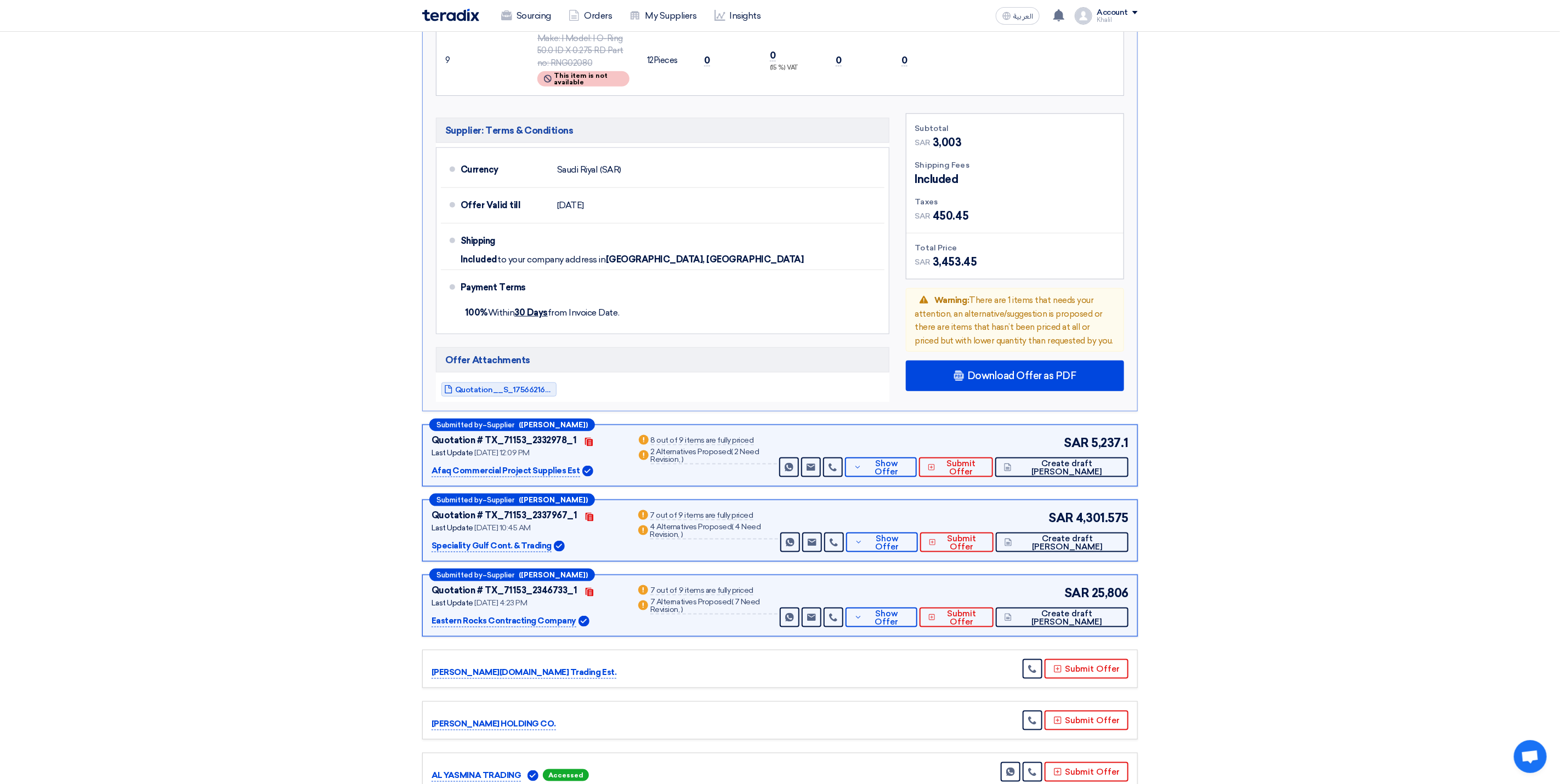
scroll to position [740, 0]
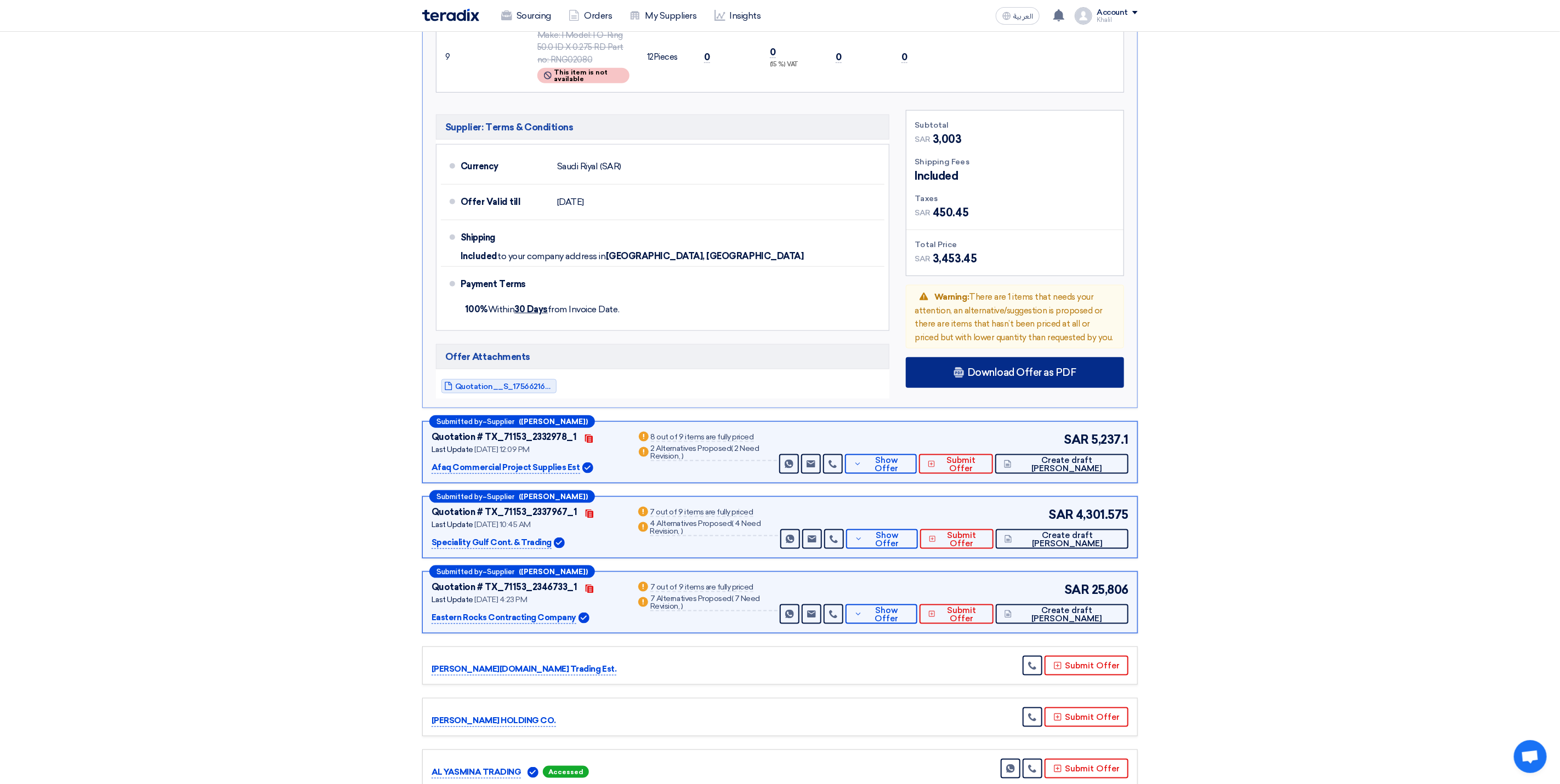
click at [998, 358] on div "Download Offer as PDF" at bounding box center [1015, 373] width 218 height 31
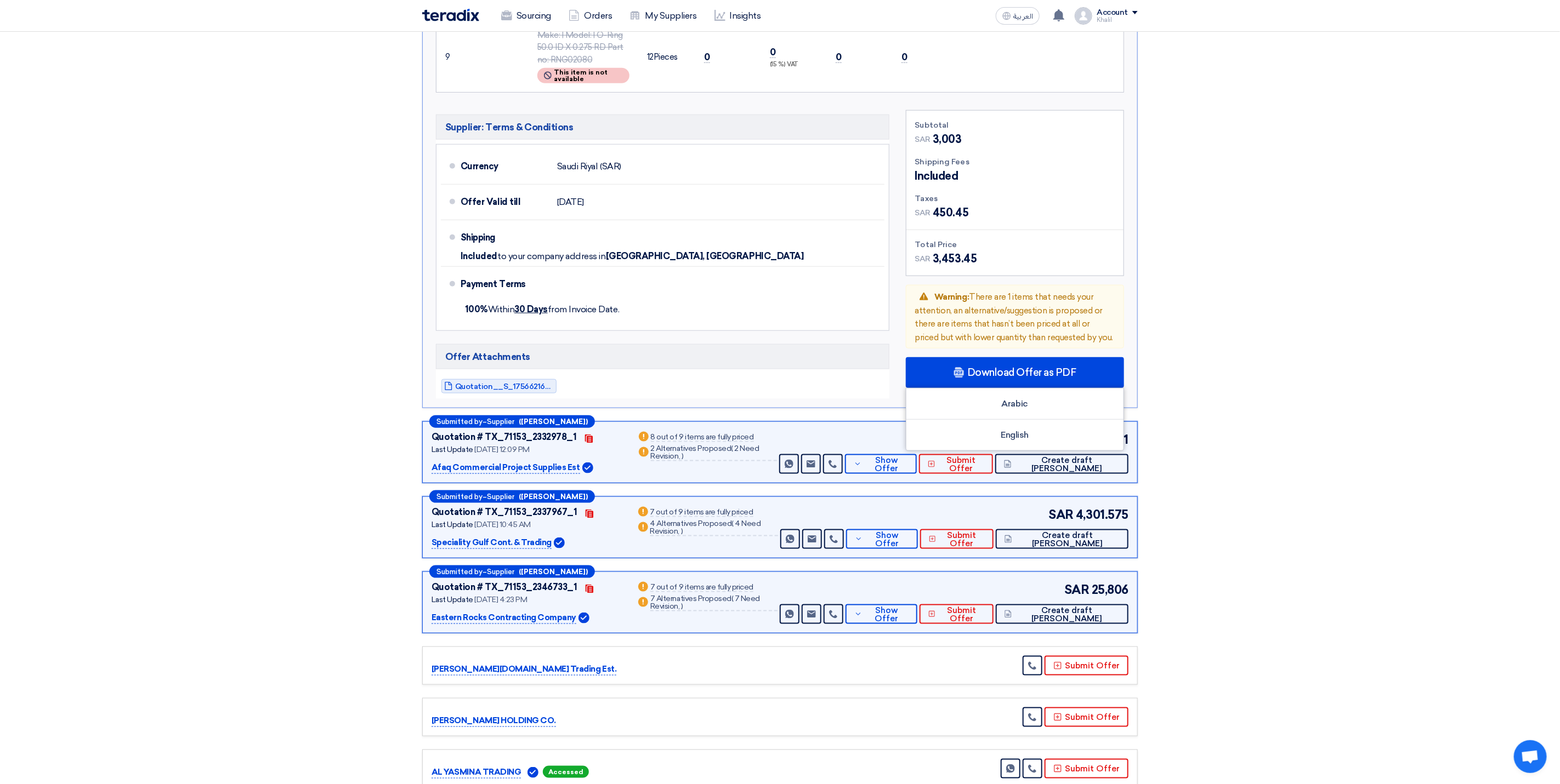
drag, startPoint x: 1269, startPoint y: 382, endPoint x: 775, endPoint y: 350, distance: 495.0
click at [1263, 382] on section "Received offers 15 Offers Excel Sheet Comparison Digital Offers Comparison Sort…" at bounding box center [780, 314] width 1560 height 1828
click at [534, 382] on span "Quotation__S_1756621656496.pdf" at bounding box center [504, 386] width 99 height 8
